Goal: Task Accomplishment & Management: Manage account settings

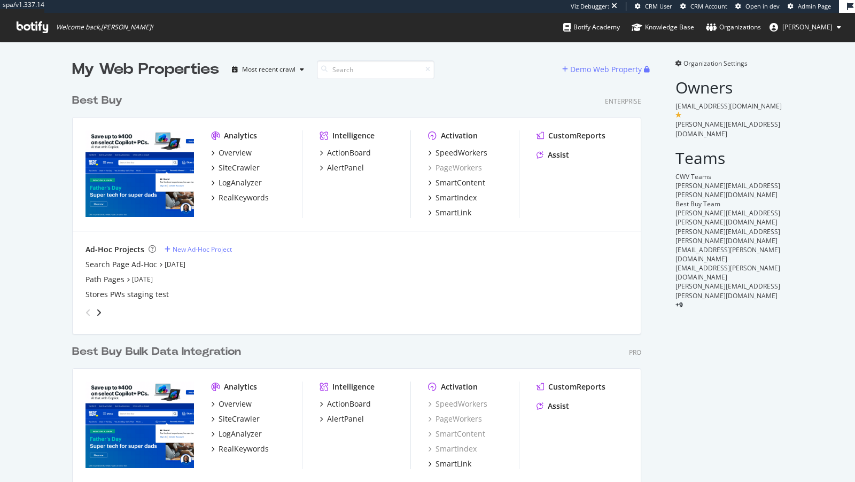
scroll to position [453, 578]
click at [453, 154] on div "SpeedWorkers" at bounding box center [461, 152] width 52 height 11
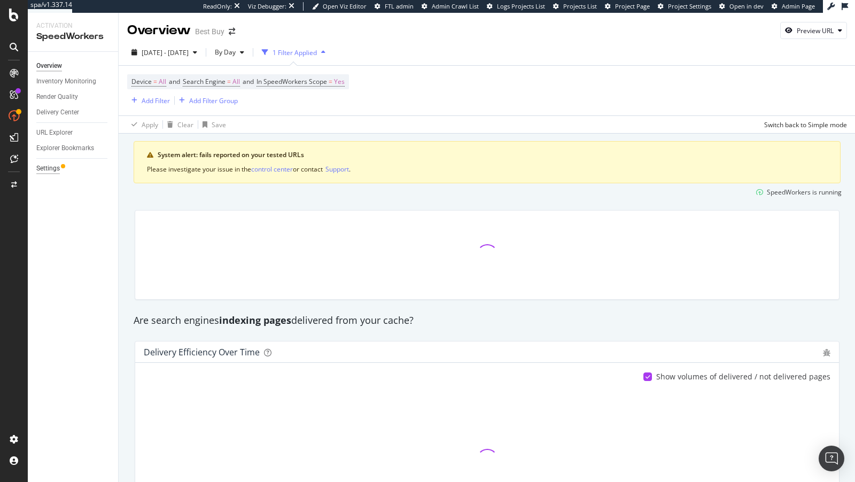
click at [43, 168] on div "Settings" at bounding box center [48, 168] width 24 height 11
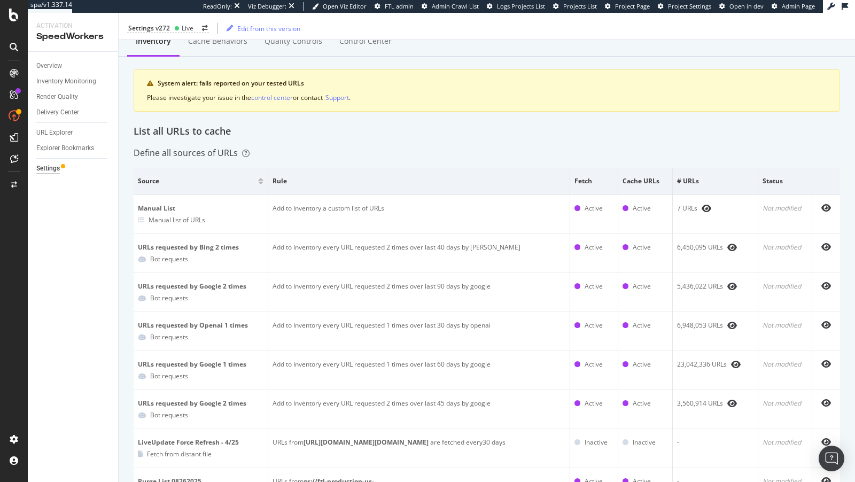
scroll to position [45, 0]
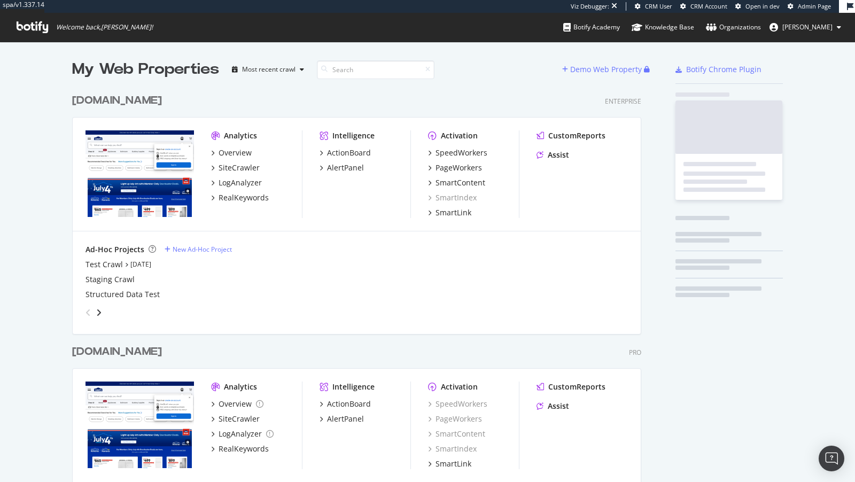
scroll to position [438, 578]
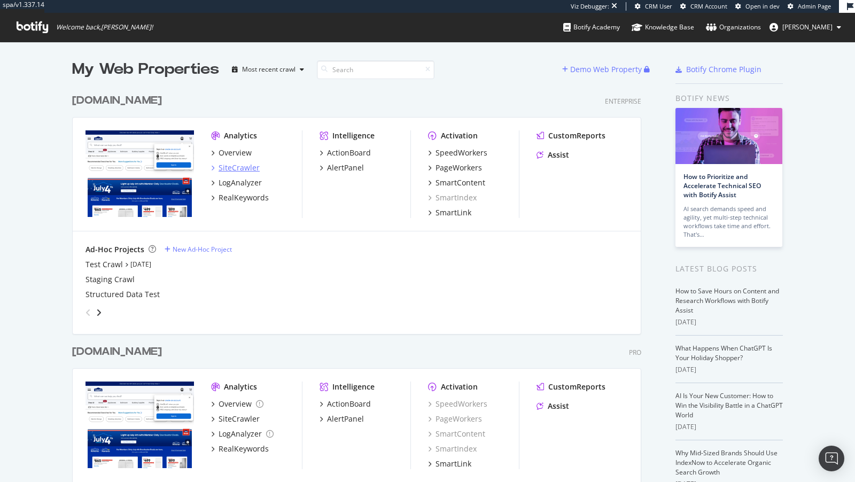
click at [236, 164] on div "SiteCrawler" at bounding box center [239, 167] width 41 height 11
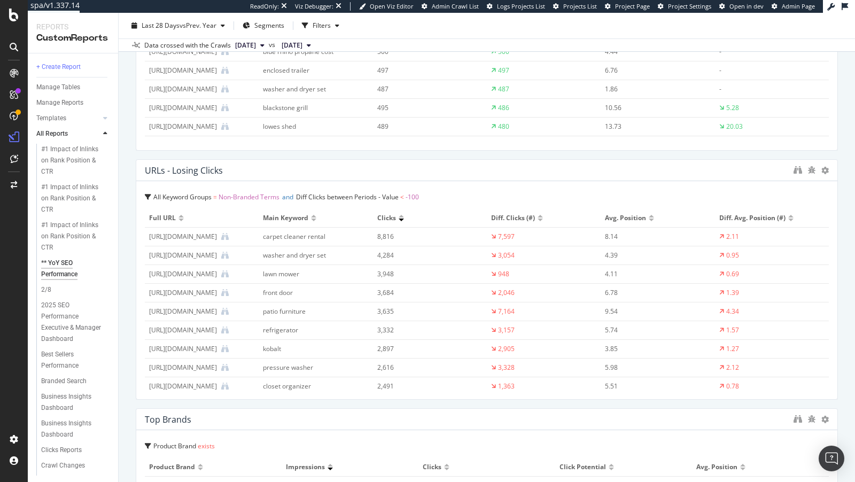
scroll to position [1265, 0]
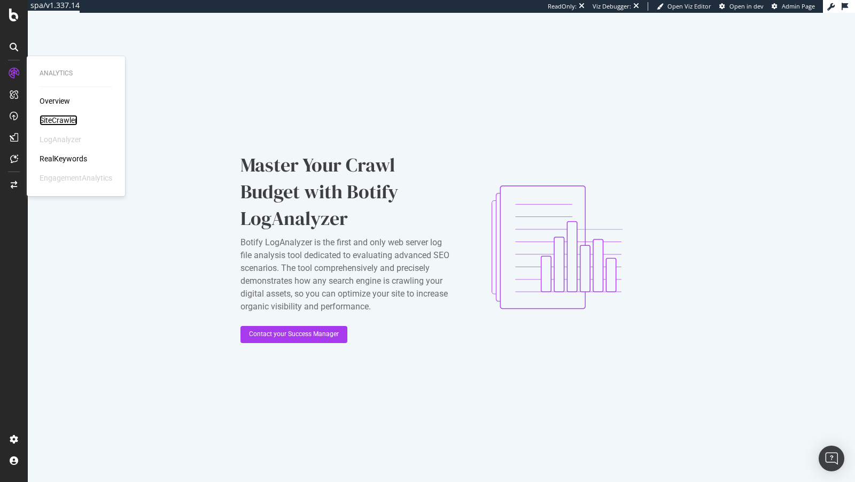
click at [57, 116] on div "SiteCrawler" at bounding box center [59, 120] width 38 height 11
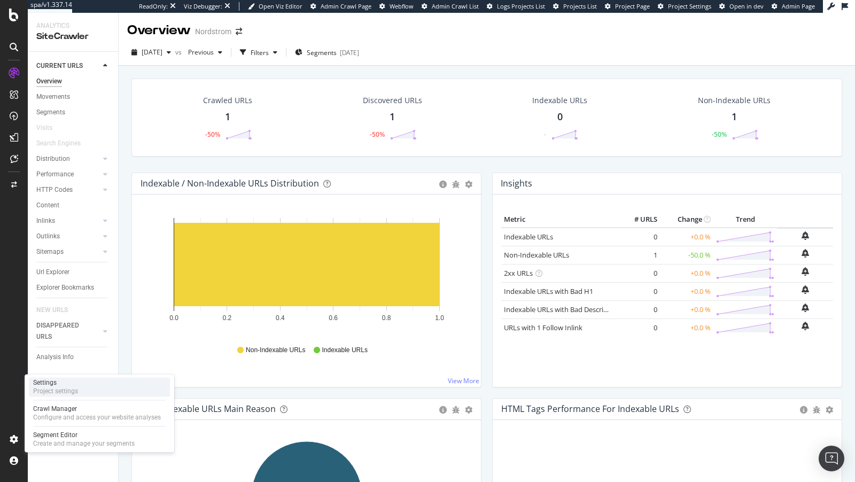
click at [73, 394] on div "Project settings" at bounding box center [55, 391] width 45 height 9
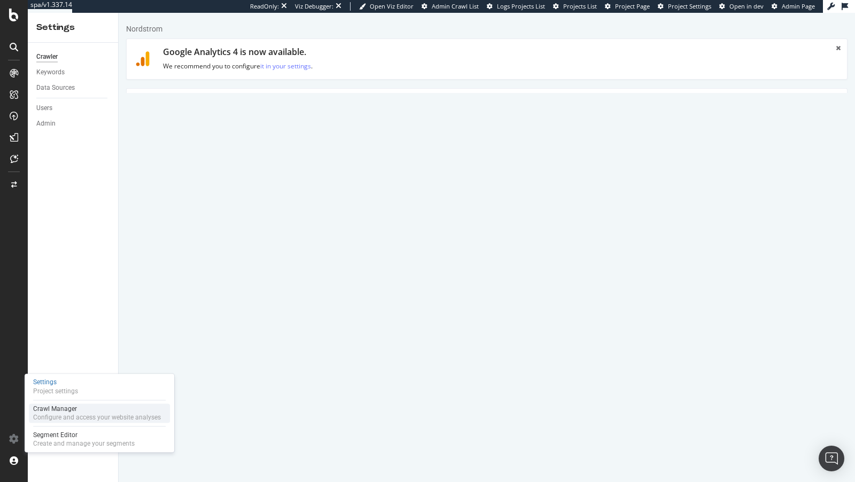
click at [74, 420] on div "Configure and access your website analyses" at bounding box center [97, 417] width 128 height 9
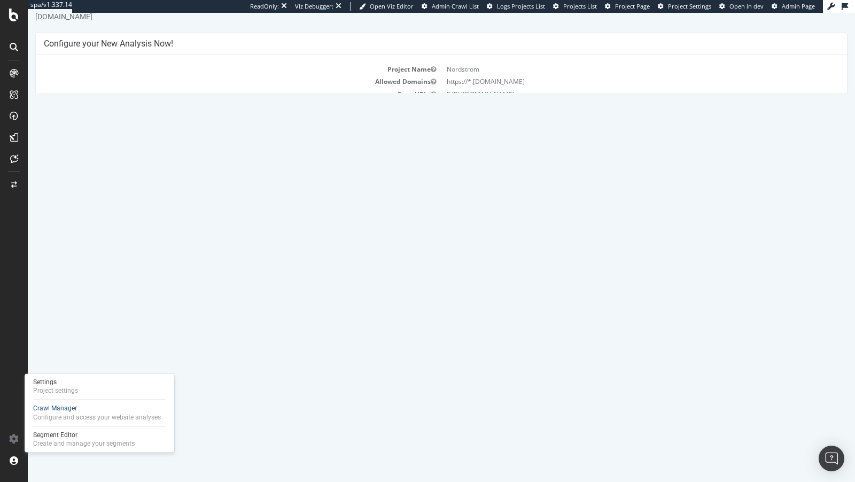
scroll to position [38, 0]
click at [476, 223] on link "Settings" at bounding box center [476, 225] width 24 height 9
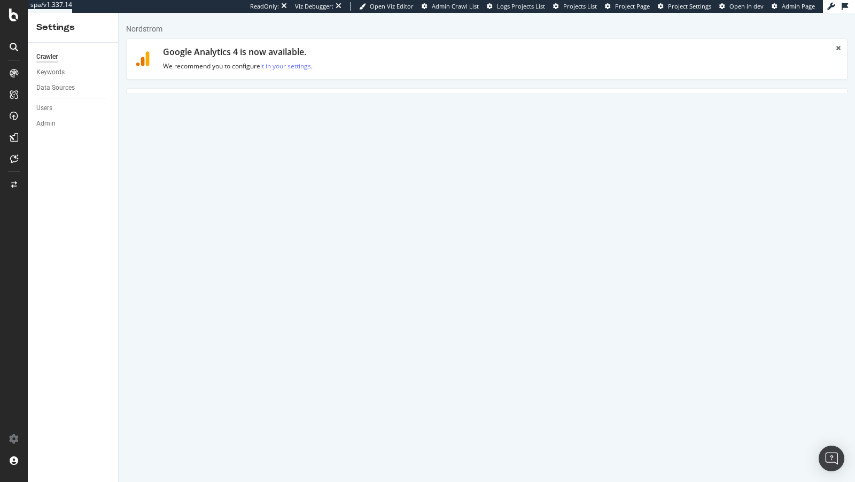
click at [195, 89] on link "Advanced Settings" at bounding box center [210, 103] width 82 height 29
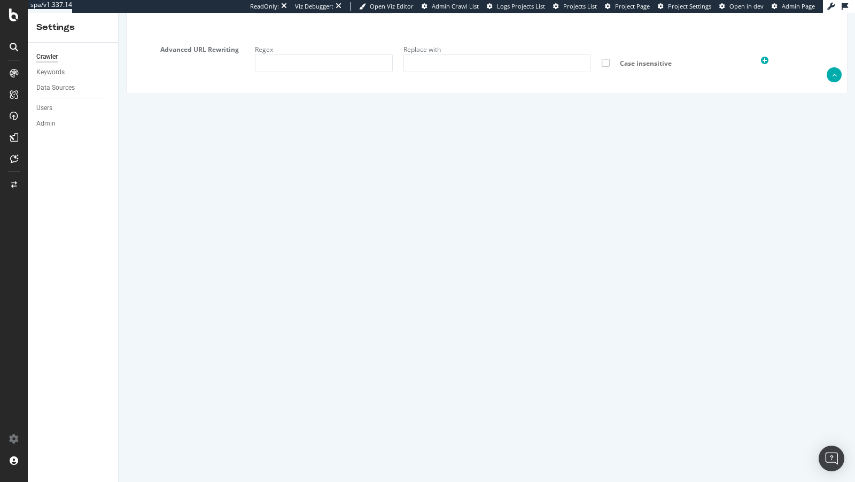
scroll to position [44, 0]
click at [279, 395] on textarea "{ "flags": [ "cube" ], "beta": { "pap_mini_rules": [ "- [URL][DOMAIN_NAME]", "+…" at bounding box center [547, 355] width 584 height 99
drag, startPoint x: 271, startPoint y: 393, endPoint x: 254, endPoint y: 165, distance: 228.8
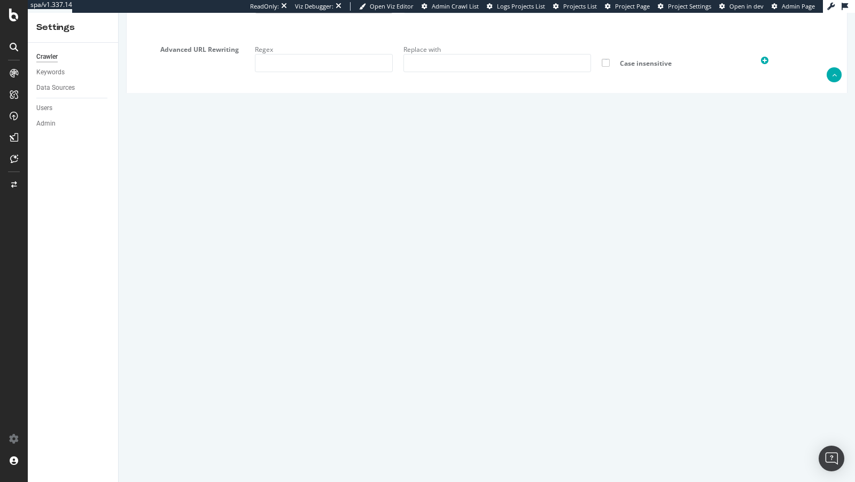
click at [332, 320] on textarea "{ "flags": [ "cube" ], "beta": { "pap_mini_rules": [ "- [URL][DOMAIN_NAME]", "+…" at bounding box center [547, 355] width 584 height 99
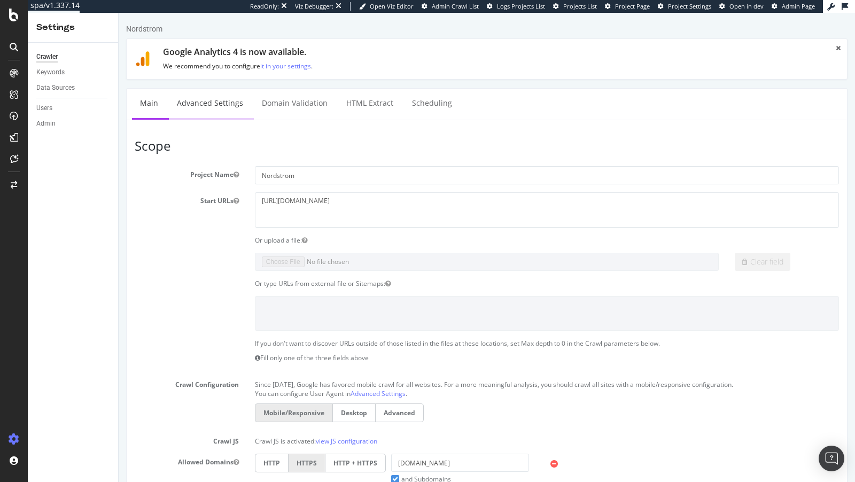
click at [204, 96] on link "Advanced Settings" at bounding box center [210, 103] width 82 height 29
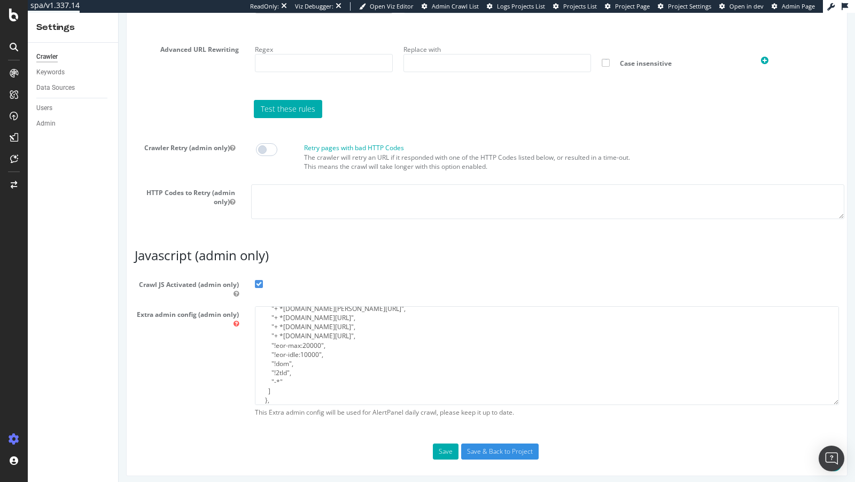
scroll to position [128, 0]
click at [336, 365] on textarea "{ "flags": [ "cube" ], "beta": { "pap_mini_rules": [ "- [URL][DOMAIN_NAME]", "+…" at bounding box center [547, 355] width 584 height 99
